Goal: Task Accomplishment & Management: Use online tool/utility

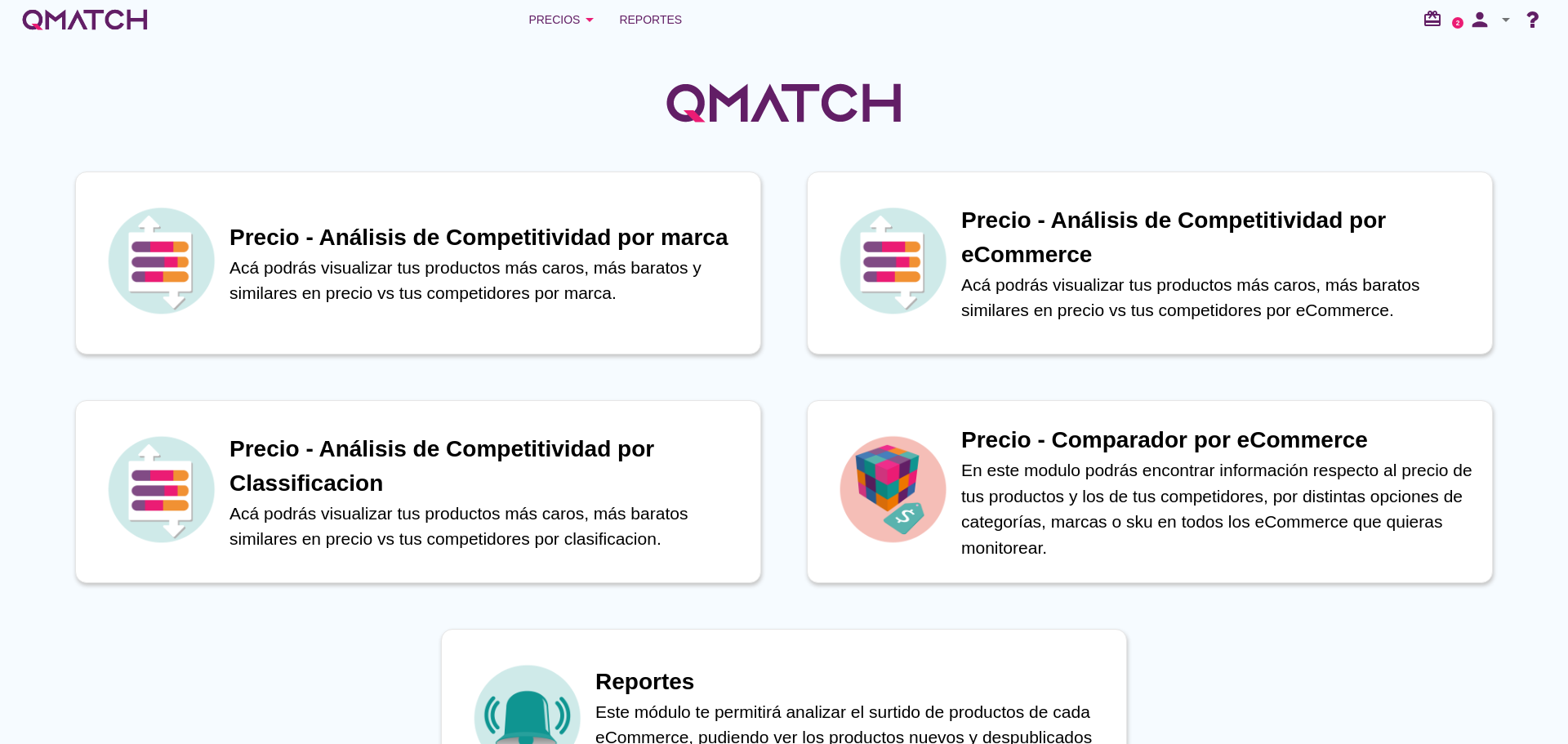
click at [664, 16] on span "Reportes" at bounding box center [650, 19] width 63 height 19
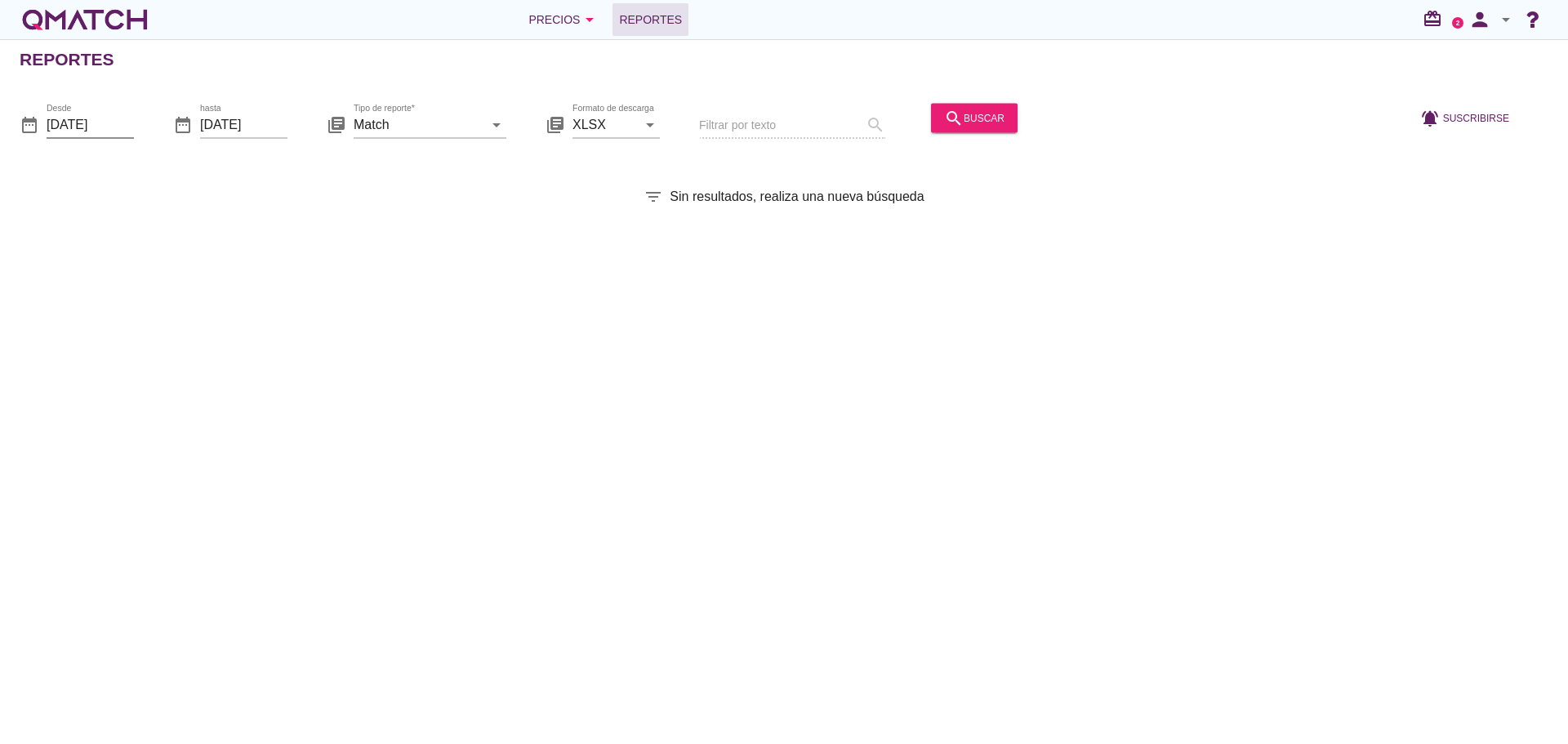
click at [113, 121] on input "[DATE]" at bounding box center [90, 124] width 88 height 26
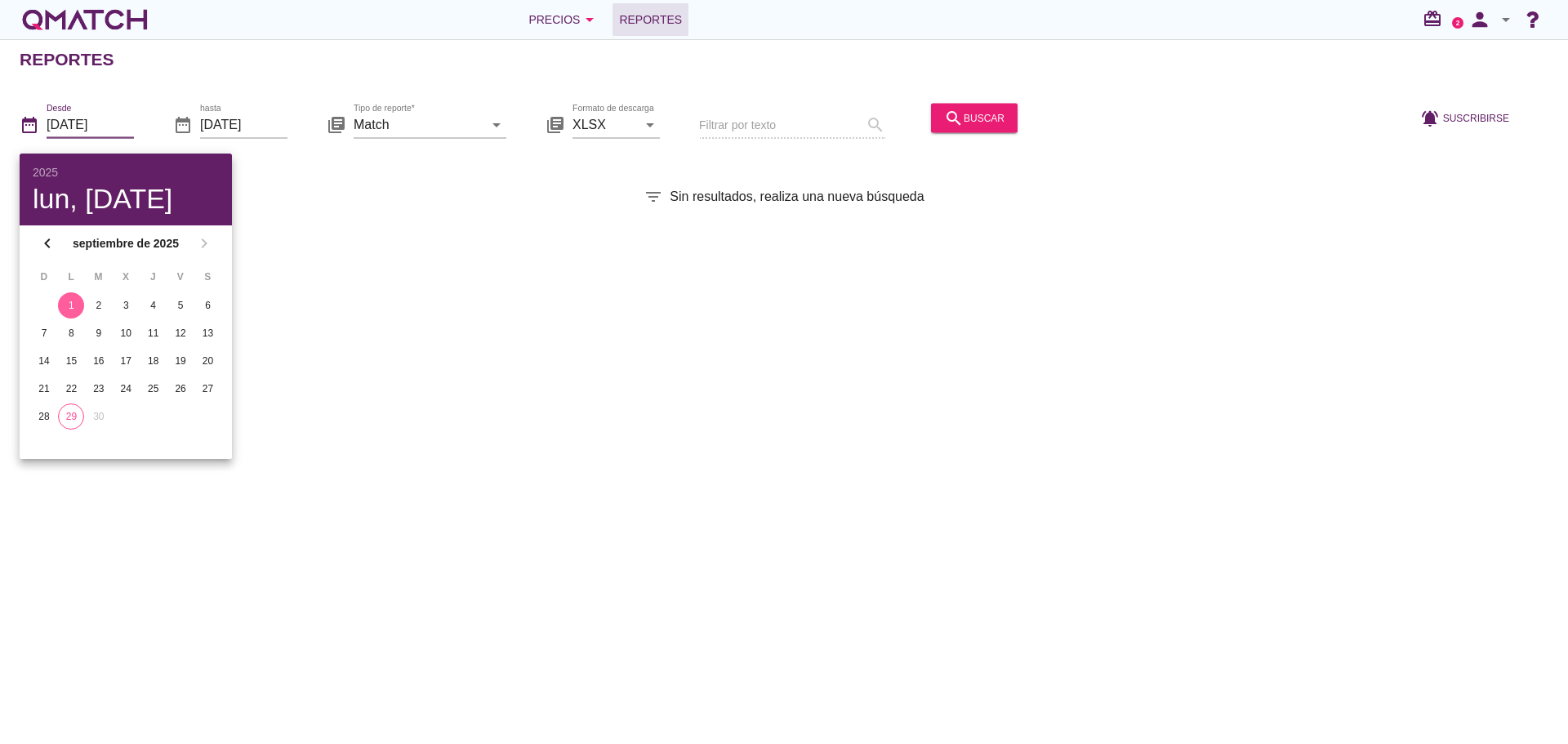
click at [81, 416] on div "29" at bounding box center [70, 417] width 25 height 15
type input "[DATE]"
drag, startPoint x: 381, startPoint y: 356, endPoint x: 466, endPoint y: 294, distance: 105.2
click at [383, 356] on div "Reportes date_range Desde [DATE] date_range hasta [DATE] library_books Tipo de …" at bounding box center [784, 391] width 1568 height 705
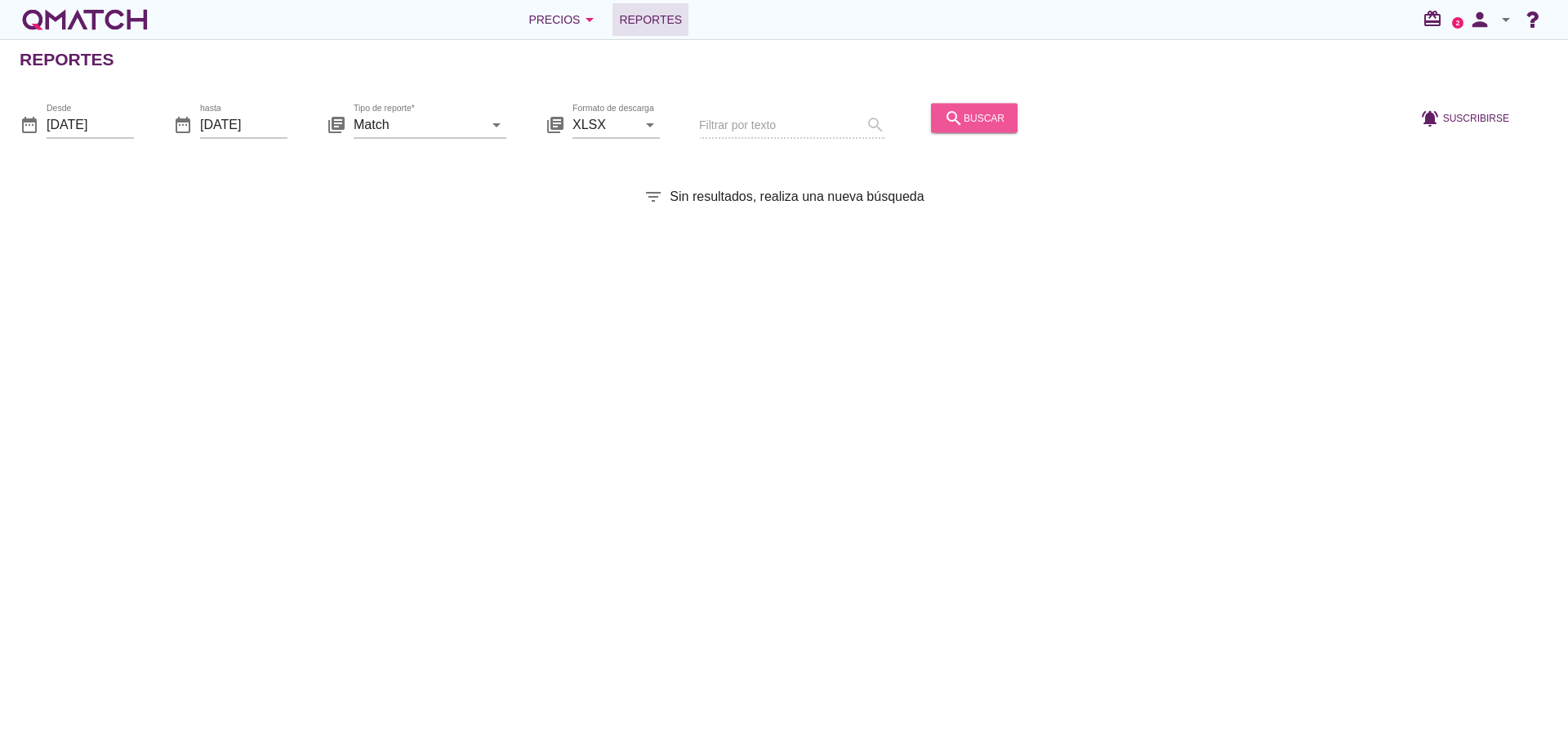
click at [978, 121] on div "search buscar" at bounding box center [974, 117] width 60 height 19
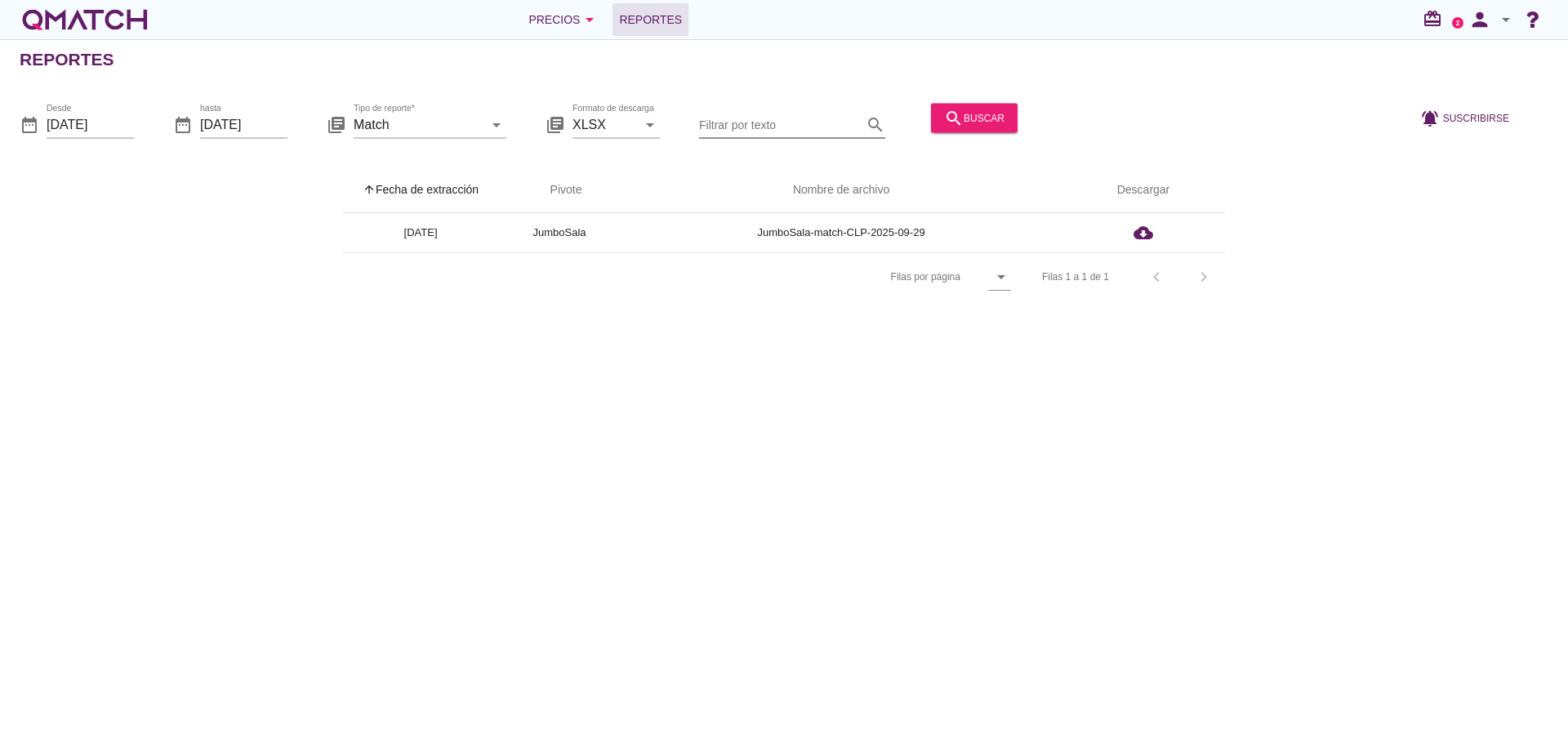
click at [737, 120] on input "Filtrar por texto" at bounding box center [780, 124] width 163 height 26
click at [419, 119] on input "Match" at bounding box center [419, 124] width 130 height 26
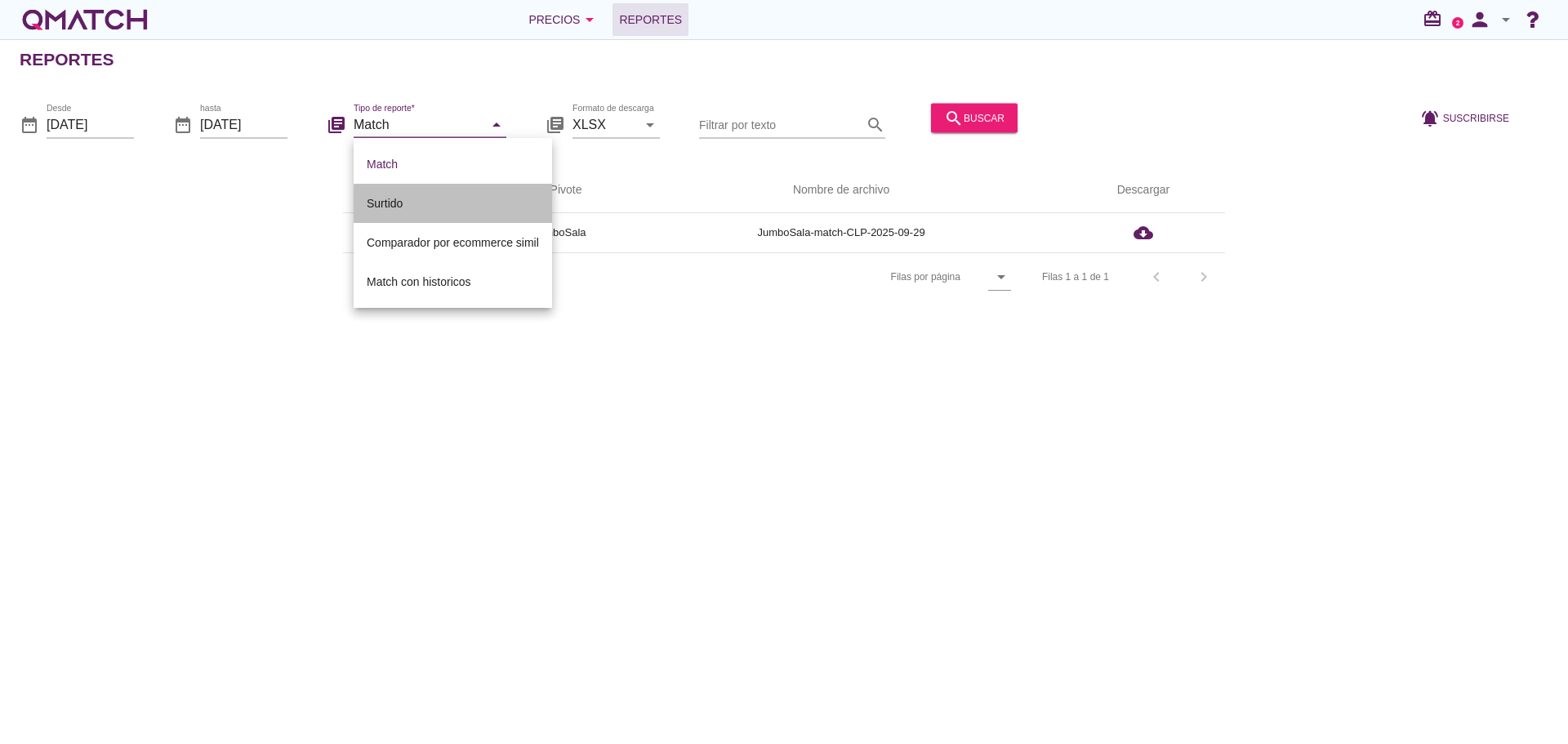
click at [402, 195] on div "Surtido" at bounding box center [452, 202] width 172 height 19
type input "Surtido"
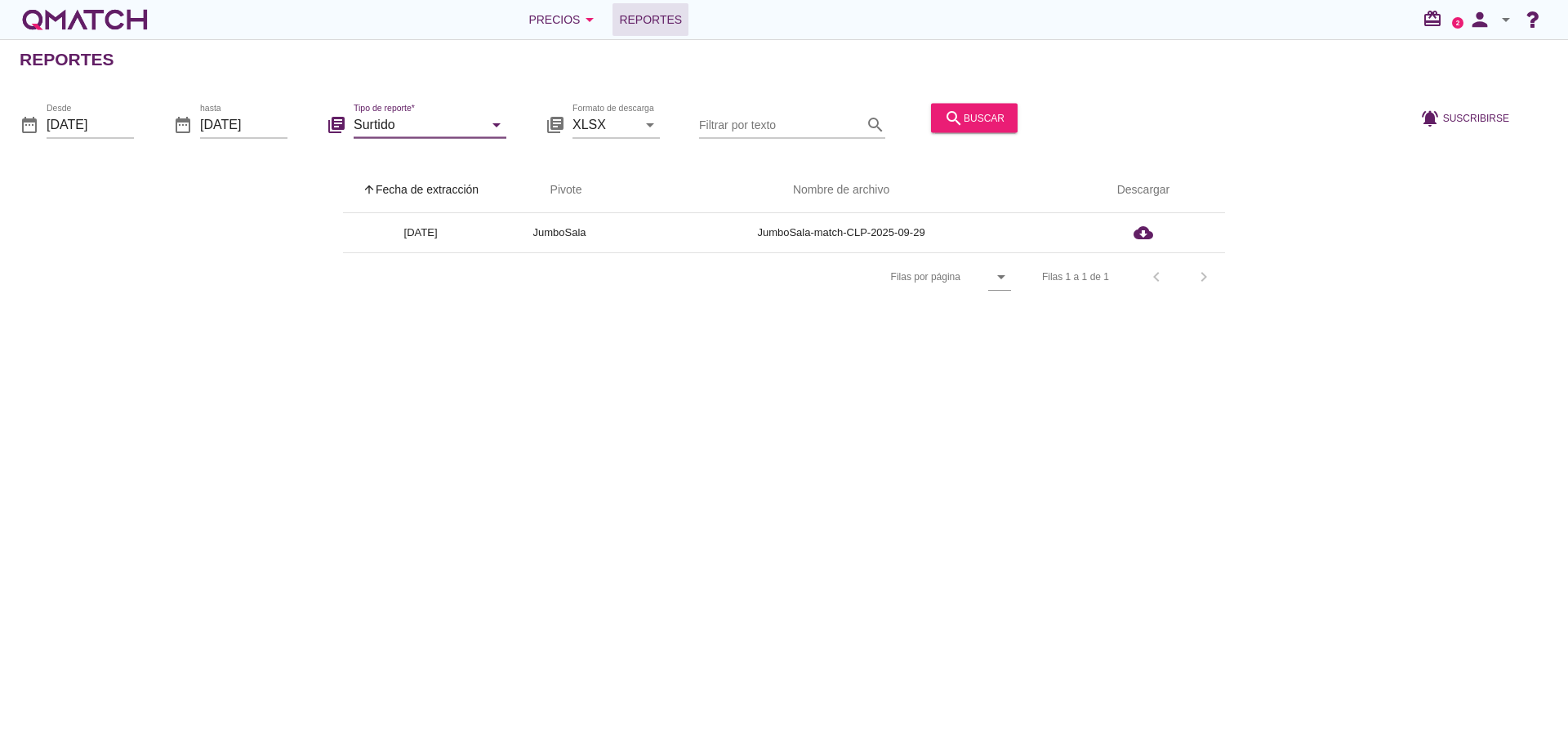
click at [966, 110] on div "search buscar" at bounding box center [974, 117] width 60 height 19
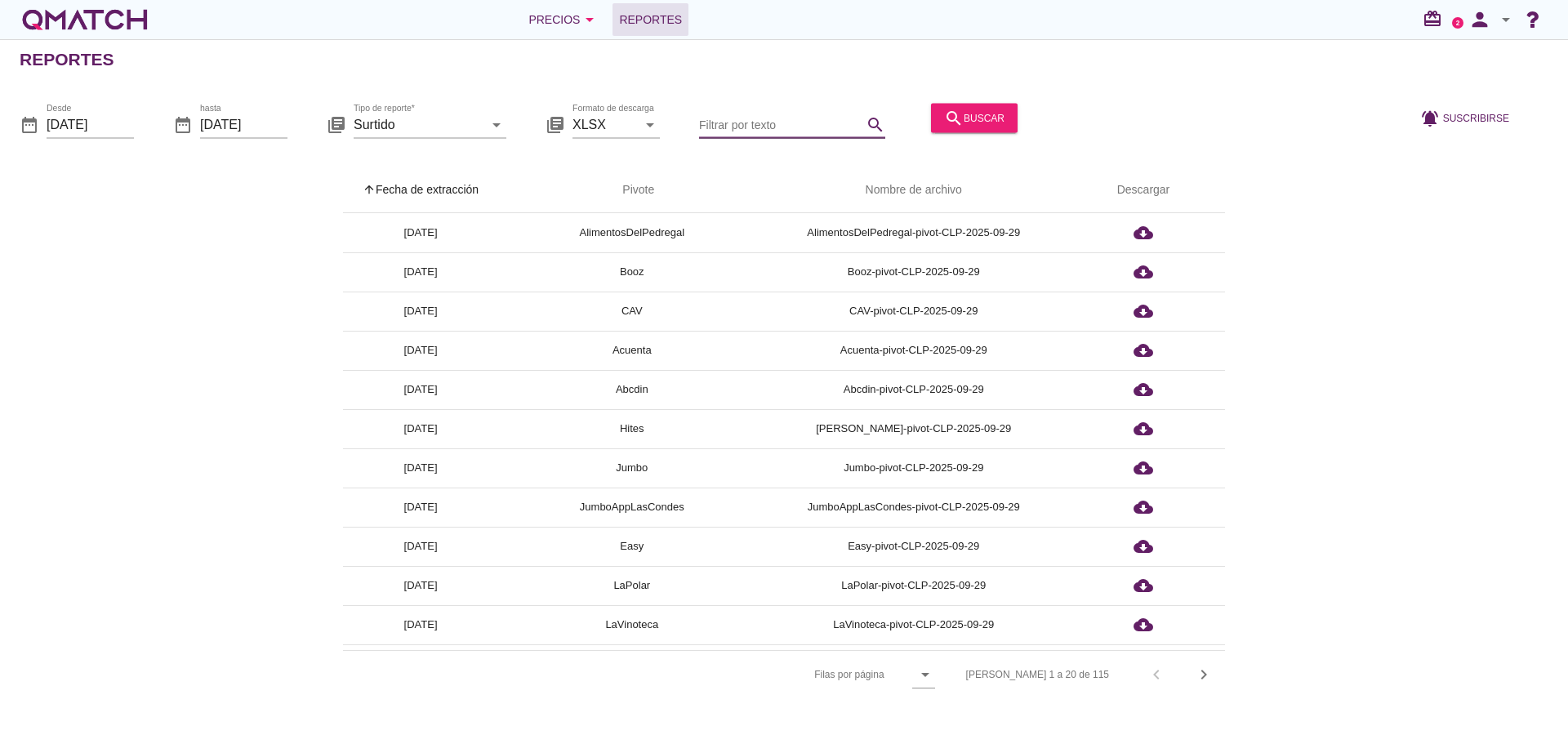
click at [730, 129] on input "Filtrar por texto" at bounding box center [780, 124] width 163 height 26
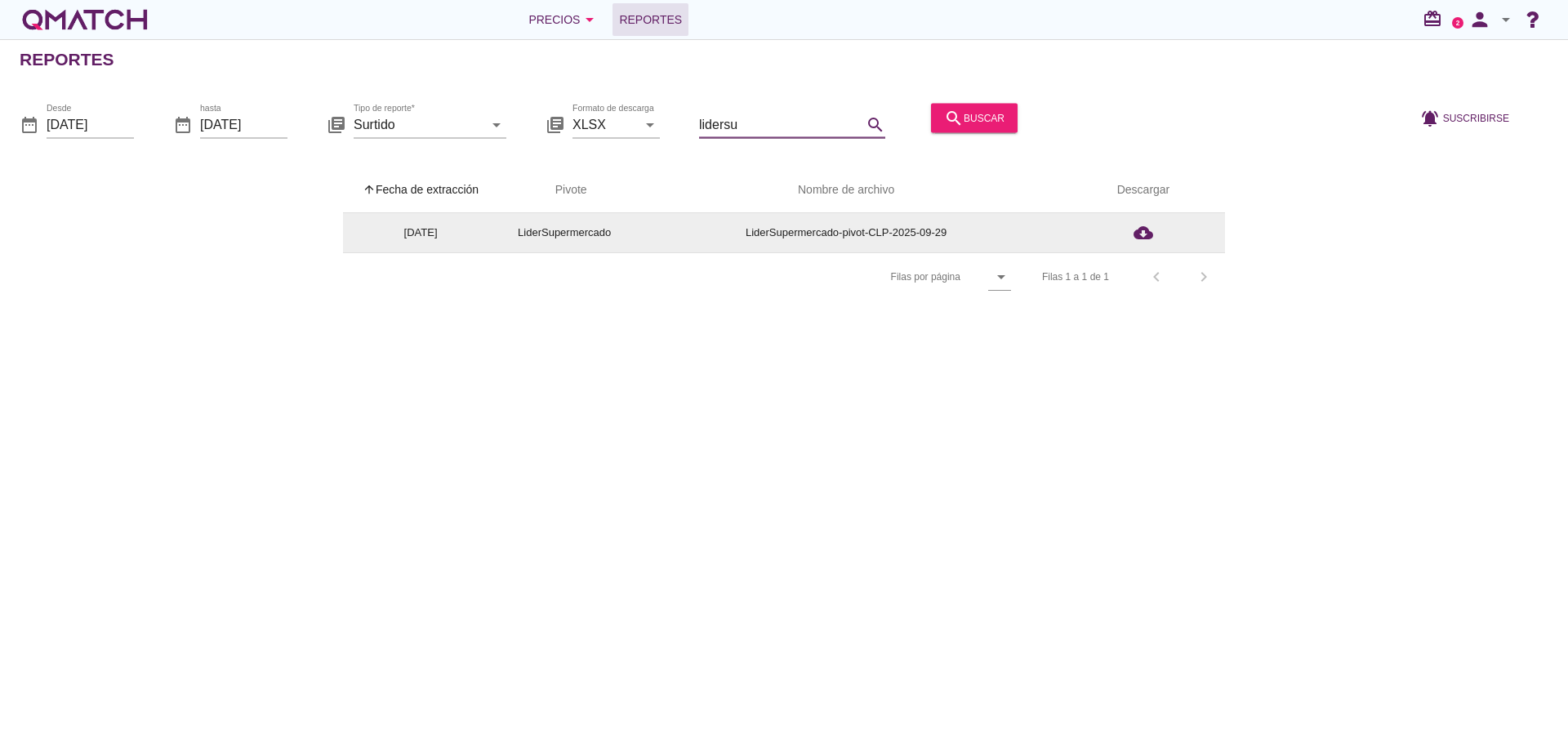
type input "lidersu"
click at [1137, 230] on icon "cloud_download" at bounding box center [1143, 232] width 19 height 19
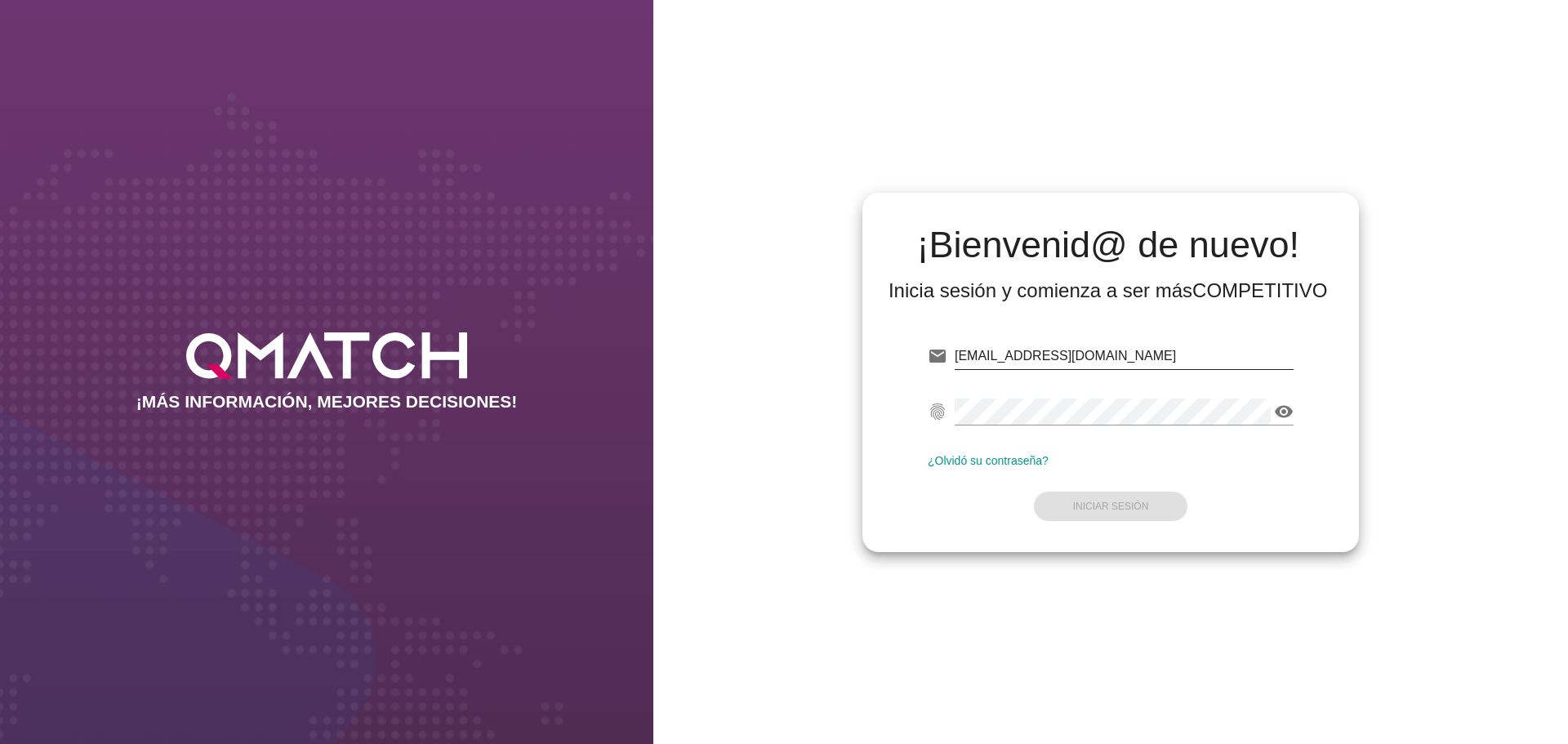
click at [1033, 363] on input "test@test.cencosud.cl" at bounding box center [1125, 356] width 339 height 26
click at [1046, 355] on input "test@test.cencosud.cl" at bounding box center [1125, 356] width 339 height 26
drag, startPoint x: 1015, startPoint y: 355, endPoint x: 1301, endPoint y: 336, distance: 286.6
click at [1299, 341] on div "email test@test.cencosud.cl fingerprint visibility ¿Olvidó su contraseña? Inici…" at bounding box center [1111, 428] width 471 height 222
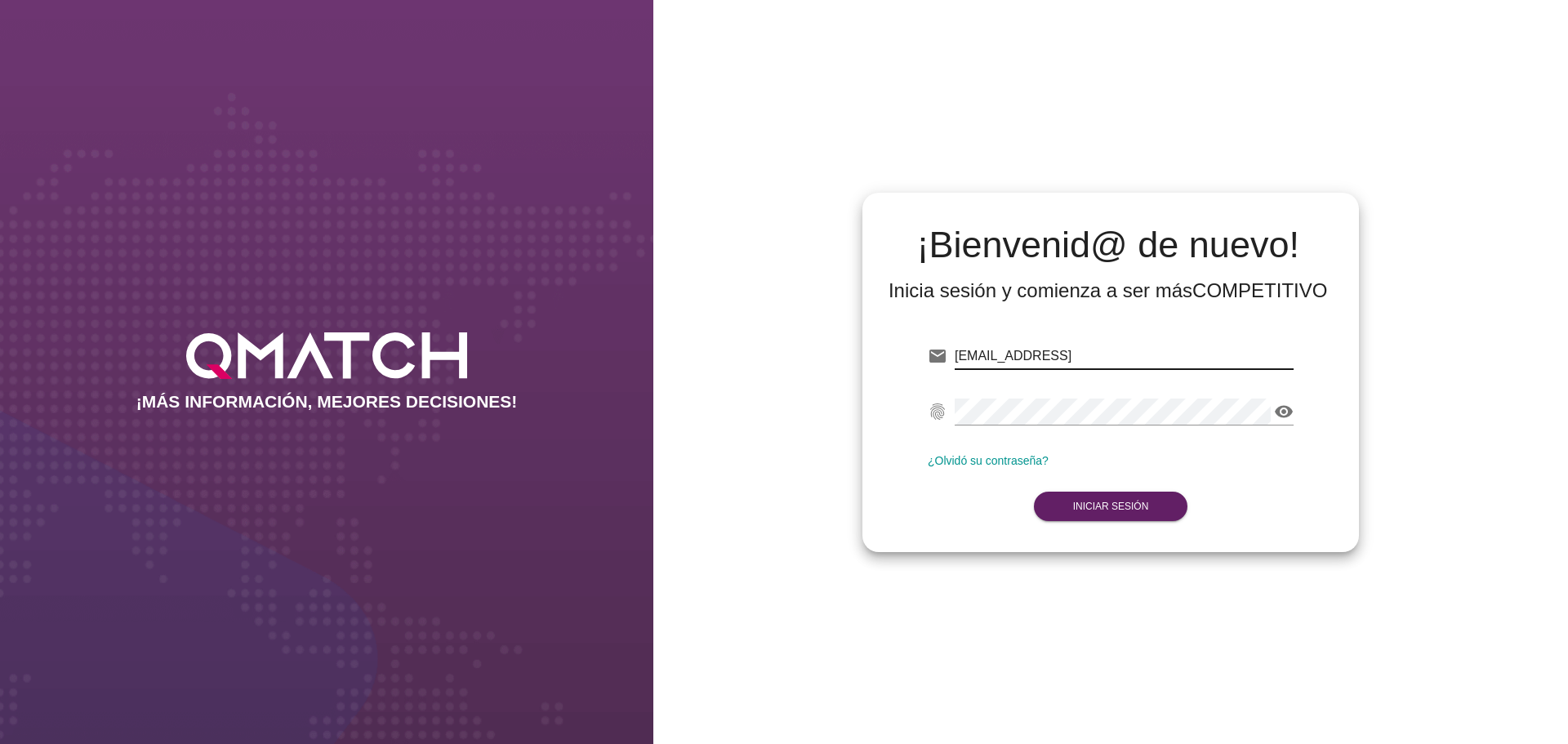
type input "test@test.telefonica.cl"
click at [1113, 504] on strong "Iniciar Sesión" at bounding box center [1110, 506] width 76 height 12
